Goal: Task Accomplishment & Management: Manage account settings

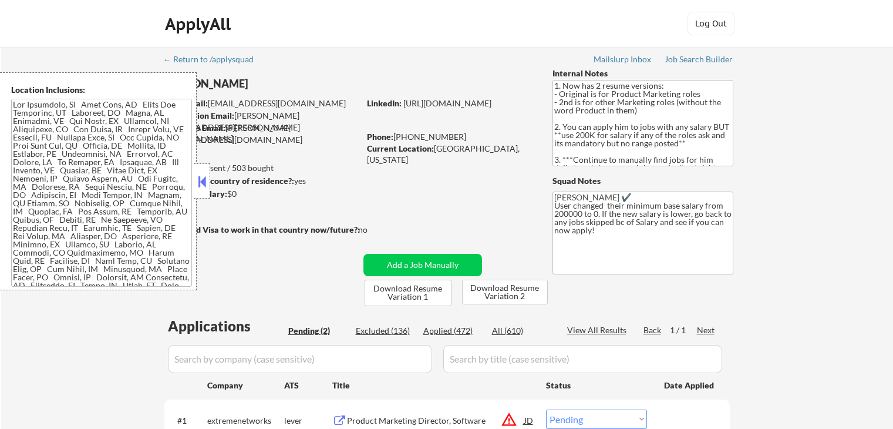
select select ""pending""
click at [198, 181] on button at bounding box center [201, 182] width 13 height 18
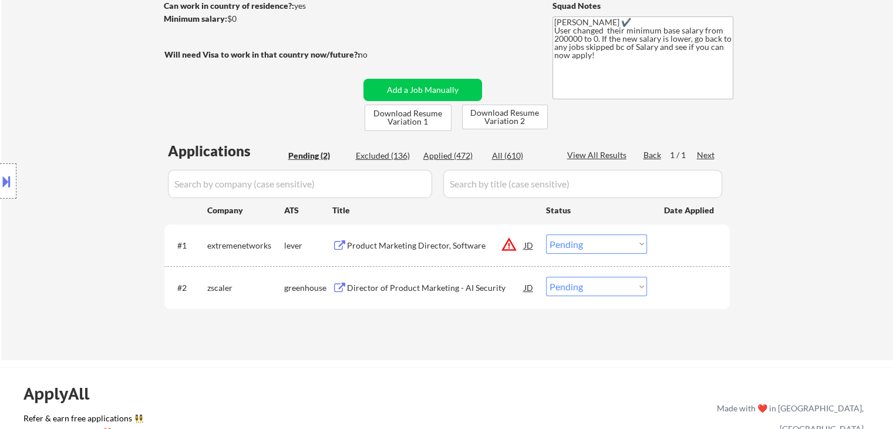
scroll to position [176, 0]
click at [405, 242] on div "Product Marketing Director, Software" at bounding box center [435, 244] width 177 height 12
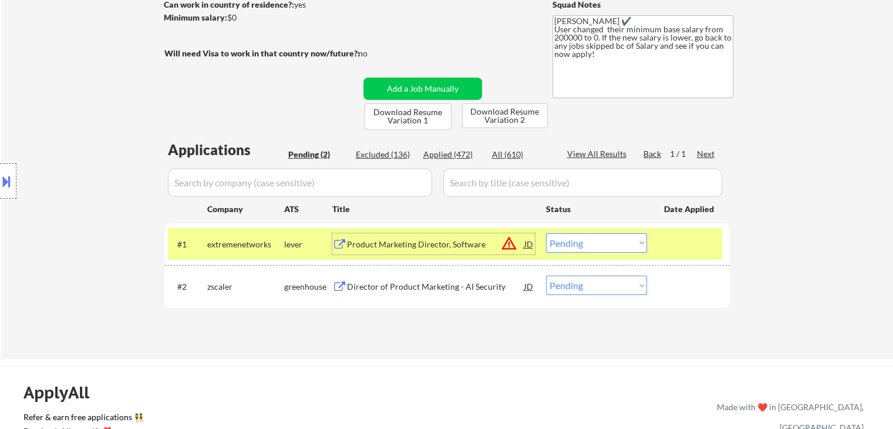
click at [407, 285] on div "Director of Product Marketing - AI Security" at bounding box center [435, 287] width 177 height 12
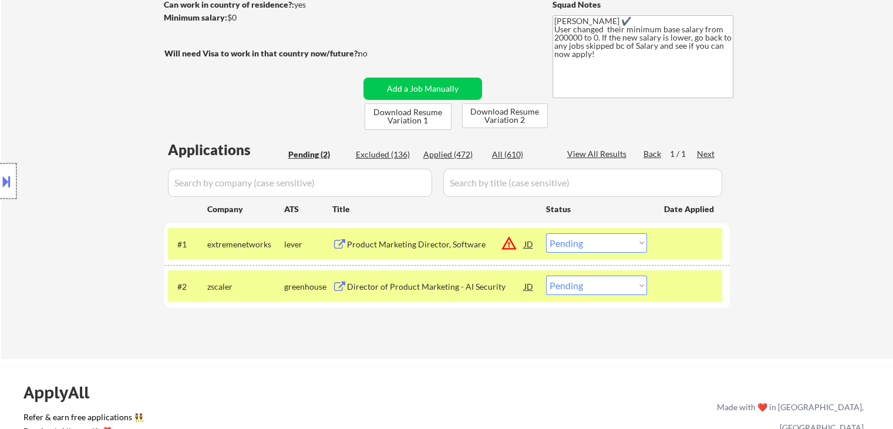
click at [4, 197] on div at bounding box center [8, 180] width 16 height 35
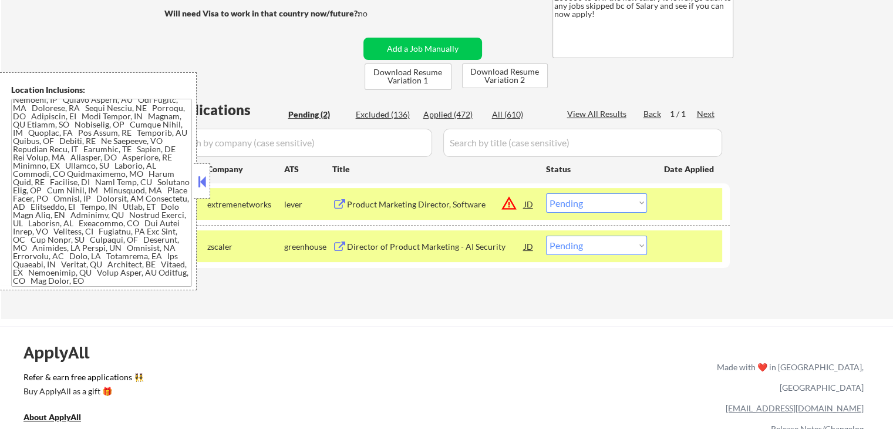
scroll to position [235, 0]
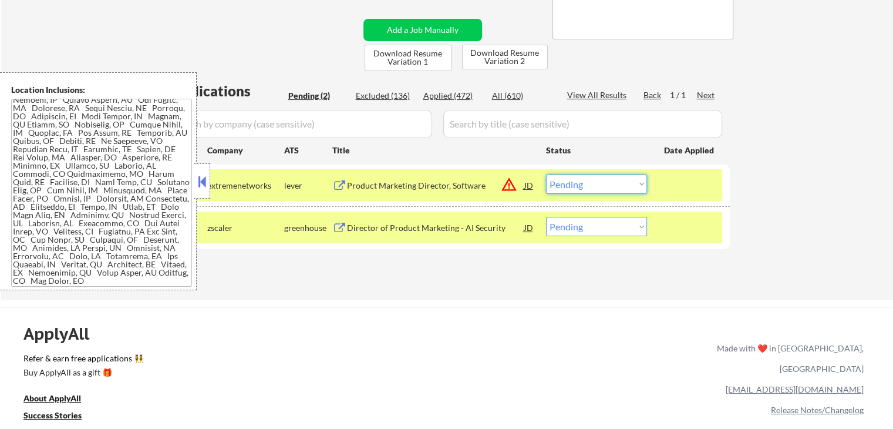
click at [612, 191] on select "Choose an option... Pending Applied Excluded (Questions) Excluded (Expired) Exc…" at bounding box center [596, 183] width 101 height 19
click at [546, 174] on select "Choose an option... Pending Applied Excluded (Questions) Excluded (Expired) Exc…" at bounding box center [596, 183] width 101 height 19
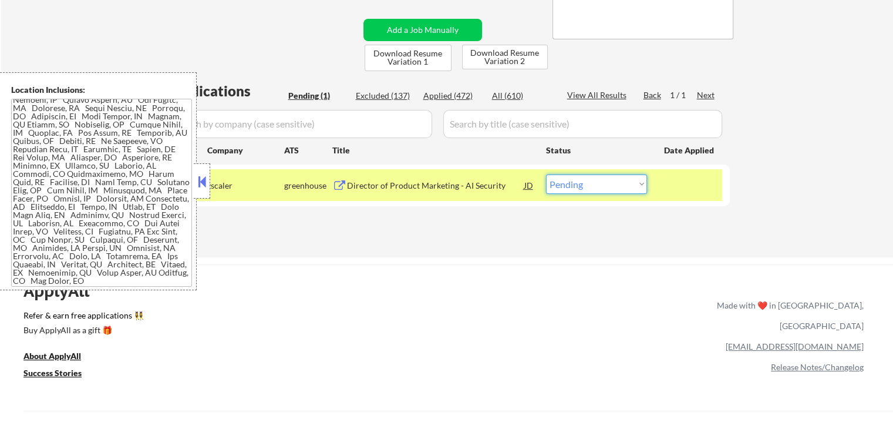
click at [594, 188] on select "Choose an option... Pending Applied Excluded (Questions) Excluded (Expired) Exc…" at bounding box center [596, 183] width 101 height 19
select select ""applied""
click at [546, 174] on select "Choose an option... Pending Applied Excluded (Questions) Excluded (Expired) Exc…" at bounding box center [596, 183] width 101 height 19
click at [197, 185] on button at bounding box center [201, 182] width 13 height 18
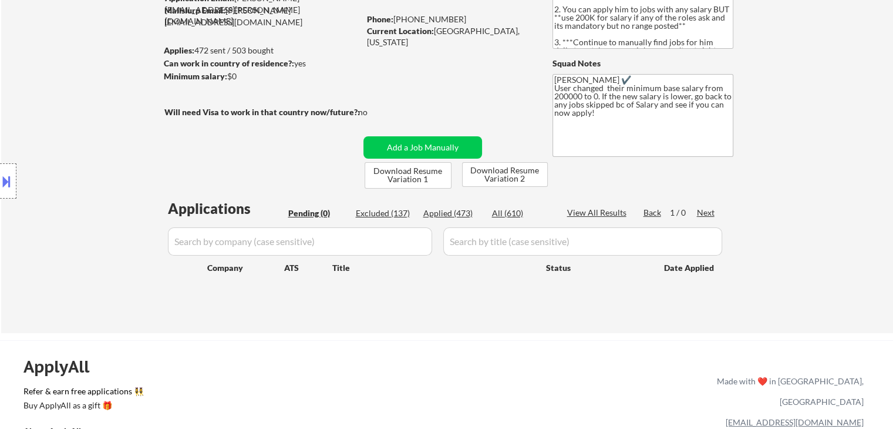
scroll to position [117, 0]
